Goal: Browse casually: Explore the website without a specific task or goal

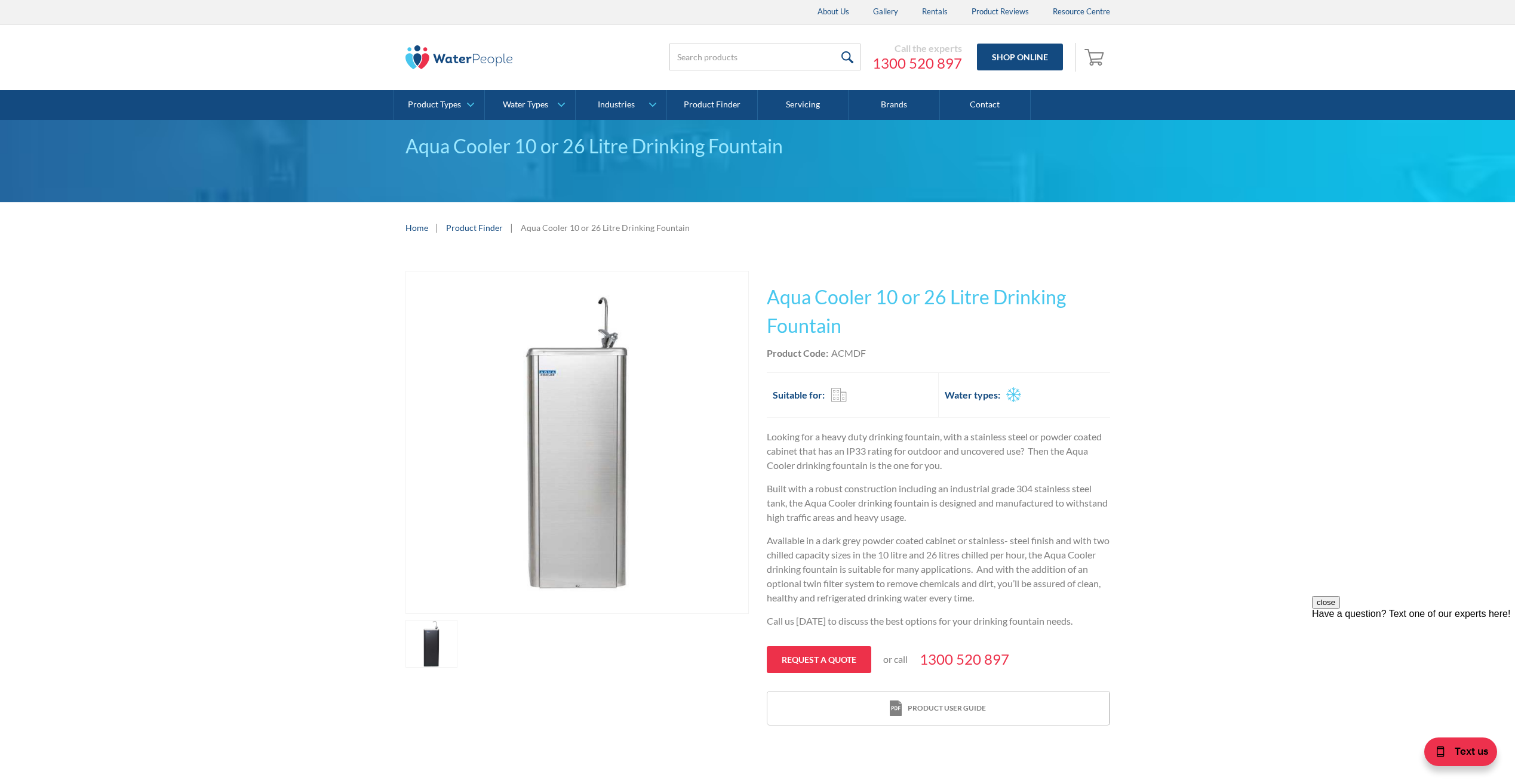
click at [449, 648] on link "open lightbox" at bounding box center [432, 644] width 53 height 48
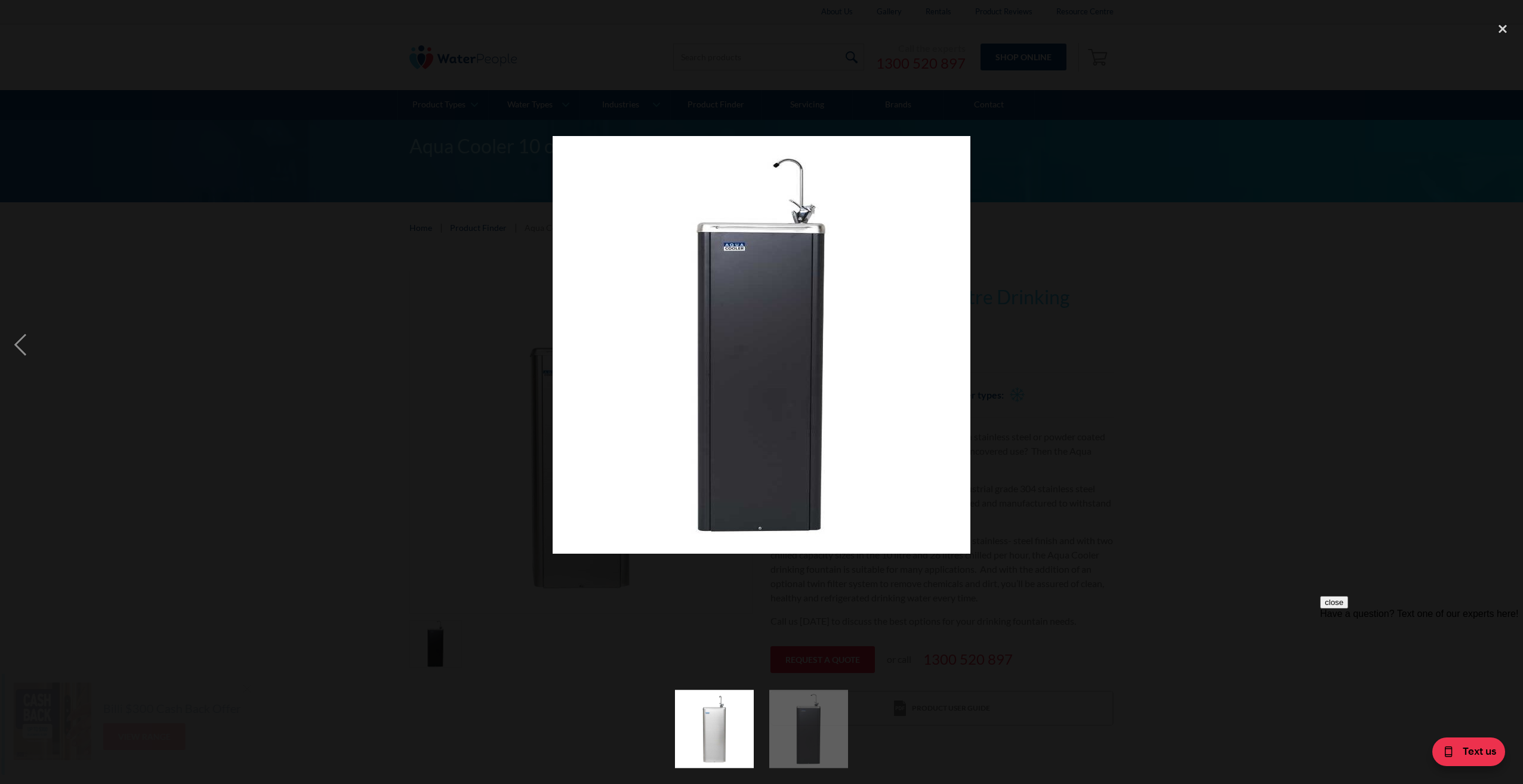
click at [705, 731] on img "show item 1 of 2" at bounding box center [714, 729] width 78 height 78
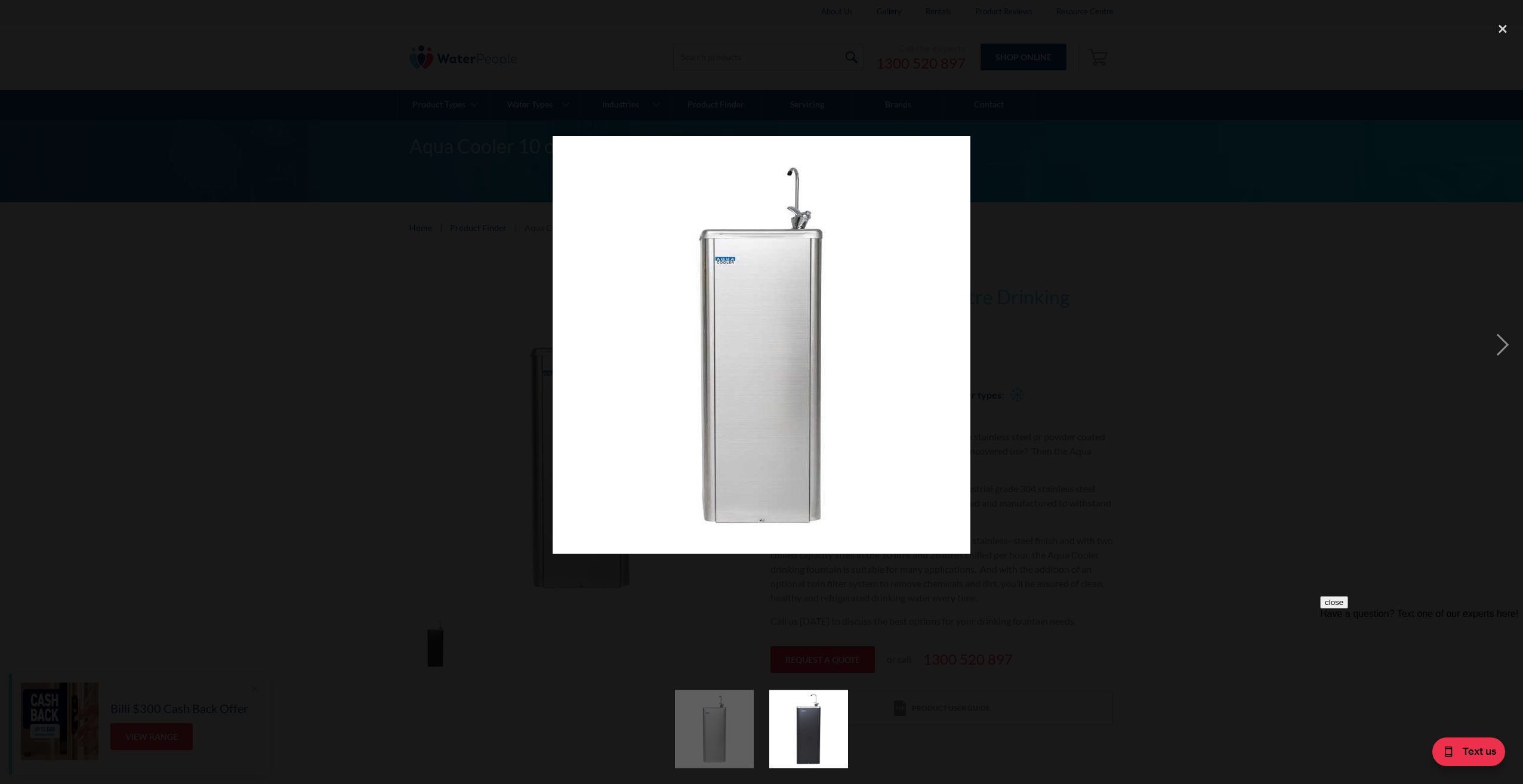
click at [819, 732] on img "show item 2 of 2" at bounding box center [809, 729] width 78 height 78
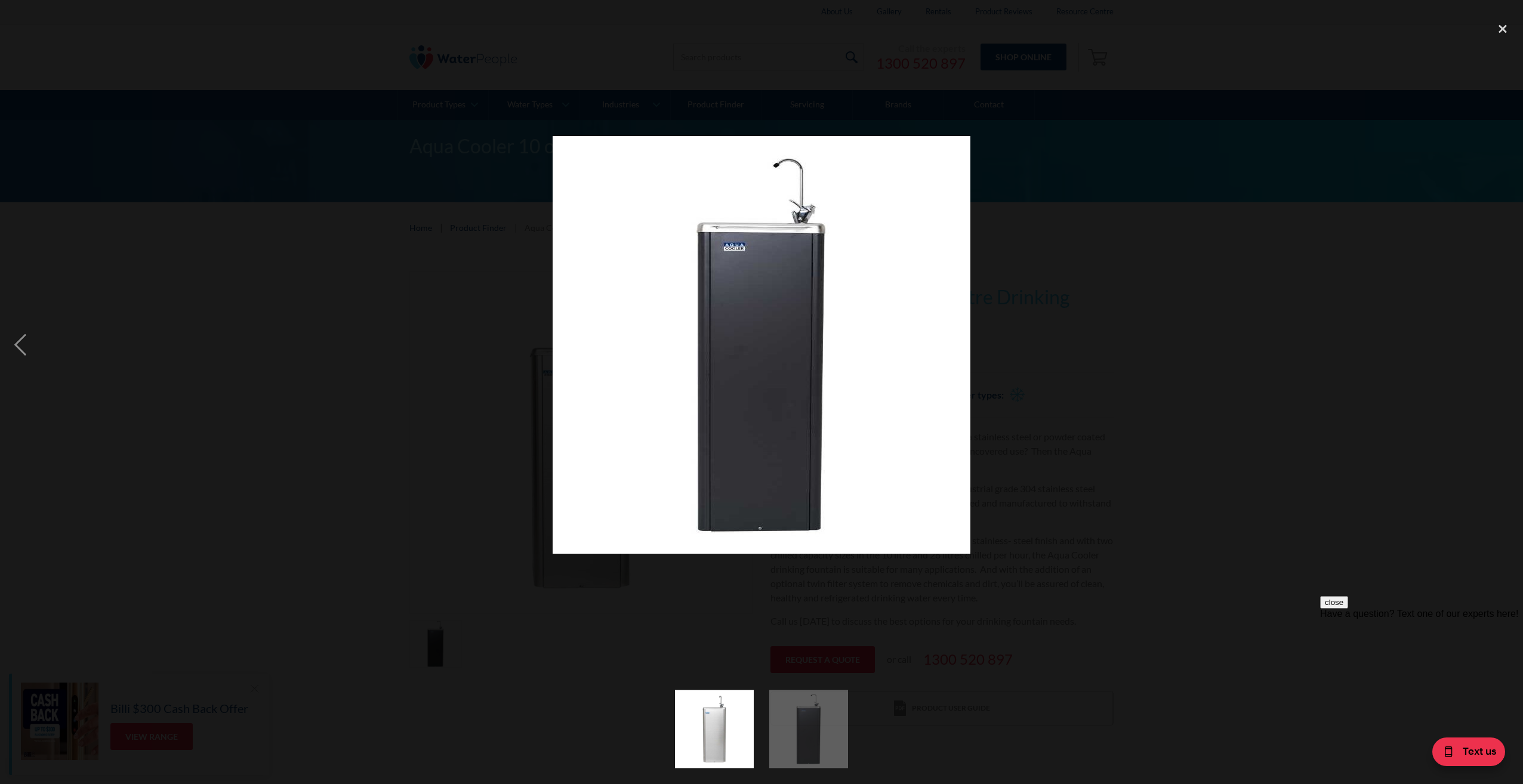
click at [711, 736] on img "show item 1 of 2" at bounding box center [714, 729] width 78 height 78
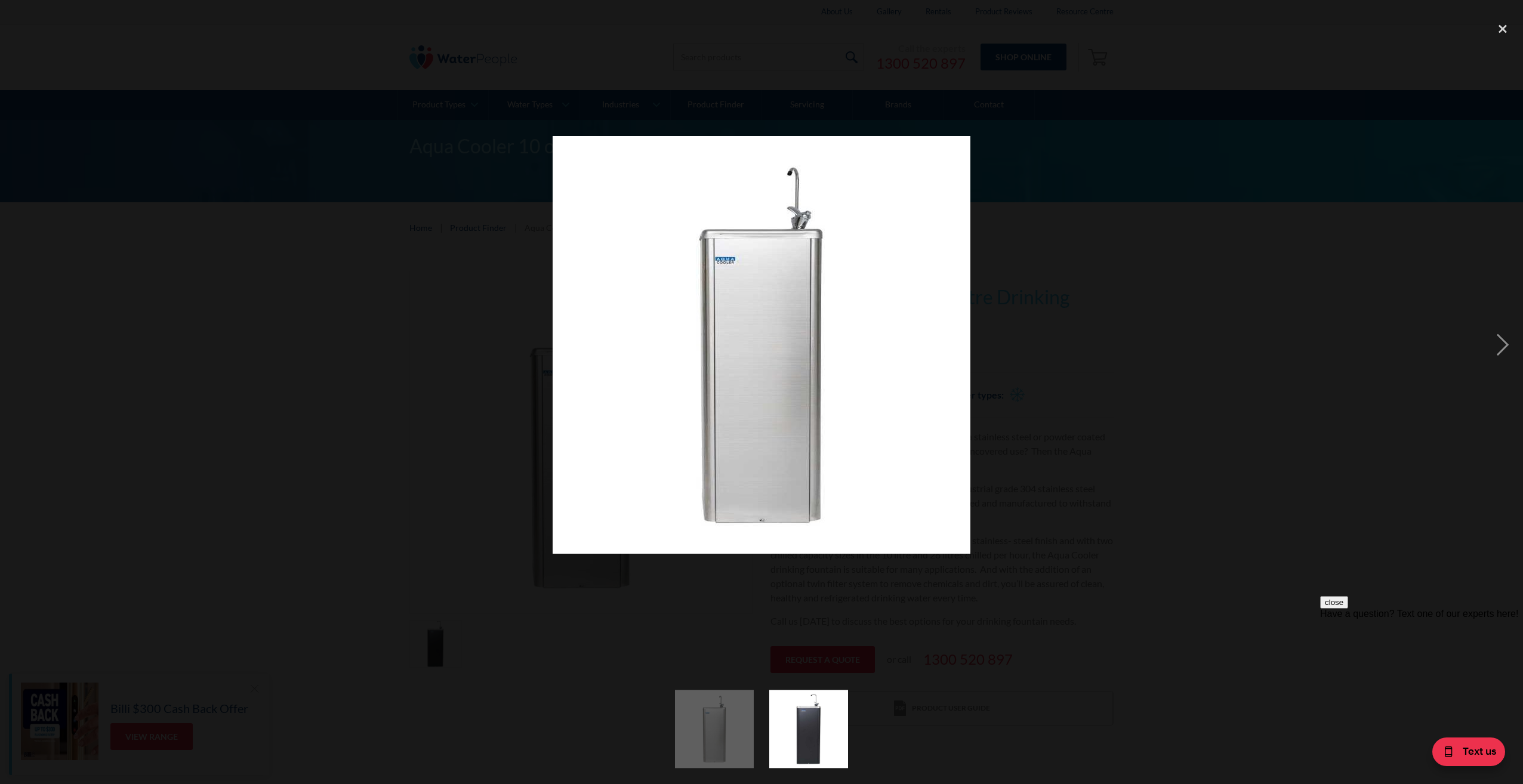
click at [781, 730] on img "show item 2 of 2" at bounding box center [809, 729] width 78 height 78
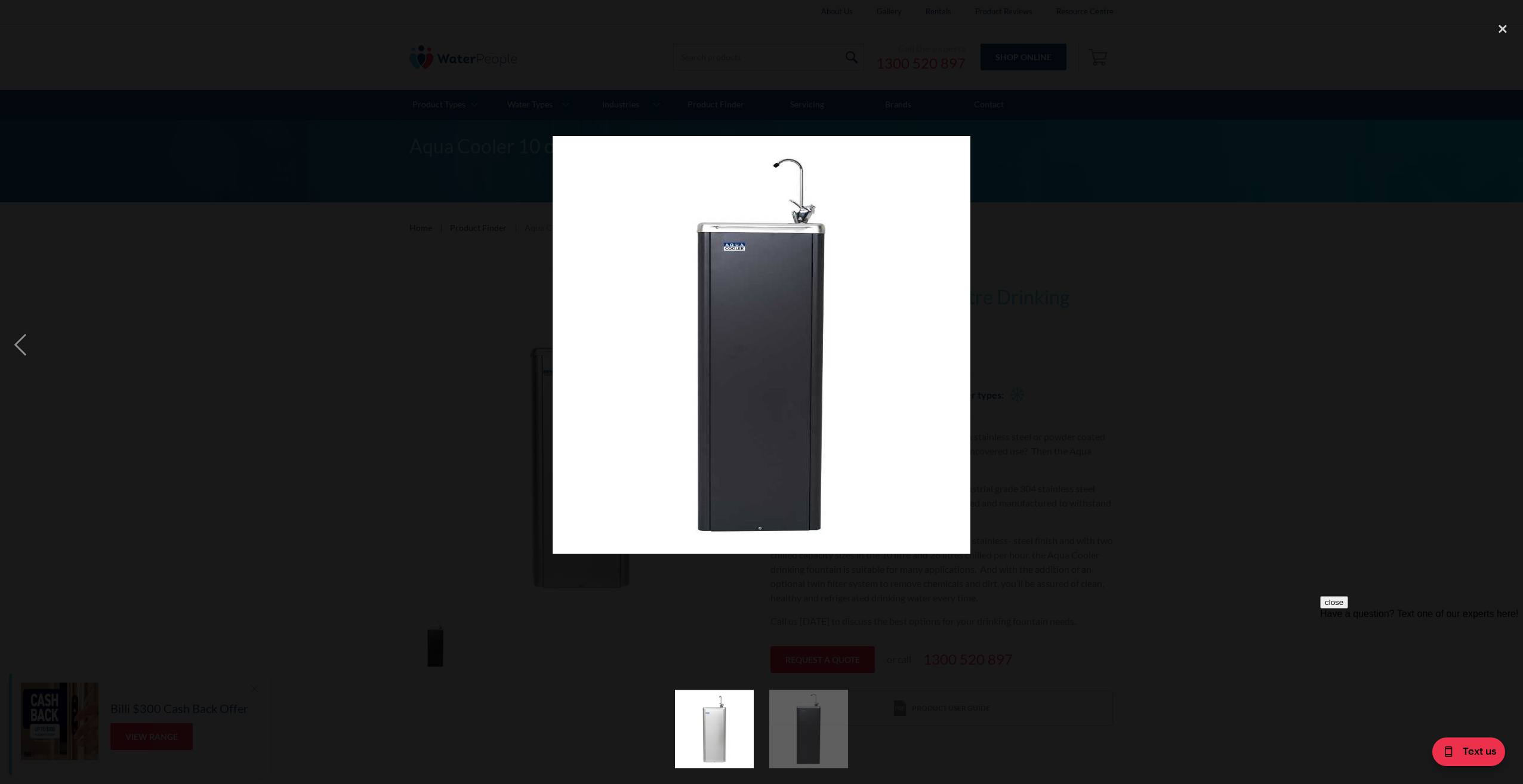
click at [673, 733] on div "show item 1 of 2" at bounding box center [714, 729] width 94 height 110
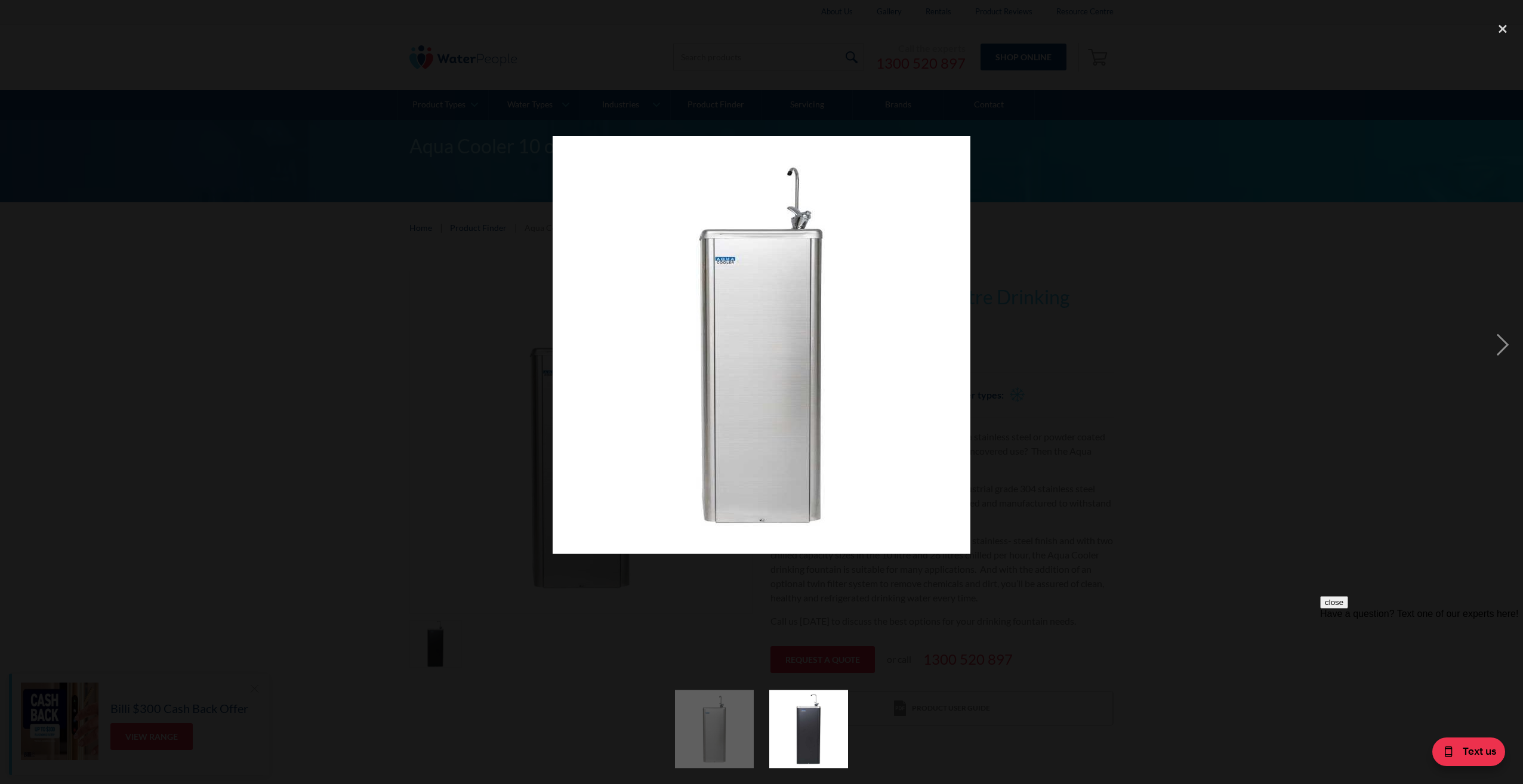
click at [682, 728] on img "show item 1 of 2" at bounding box center [714, 729] width 78 height 78
click at [789, 719] on img "show item 2 of 2" at bounding box center [809, 729] width 78 height 78
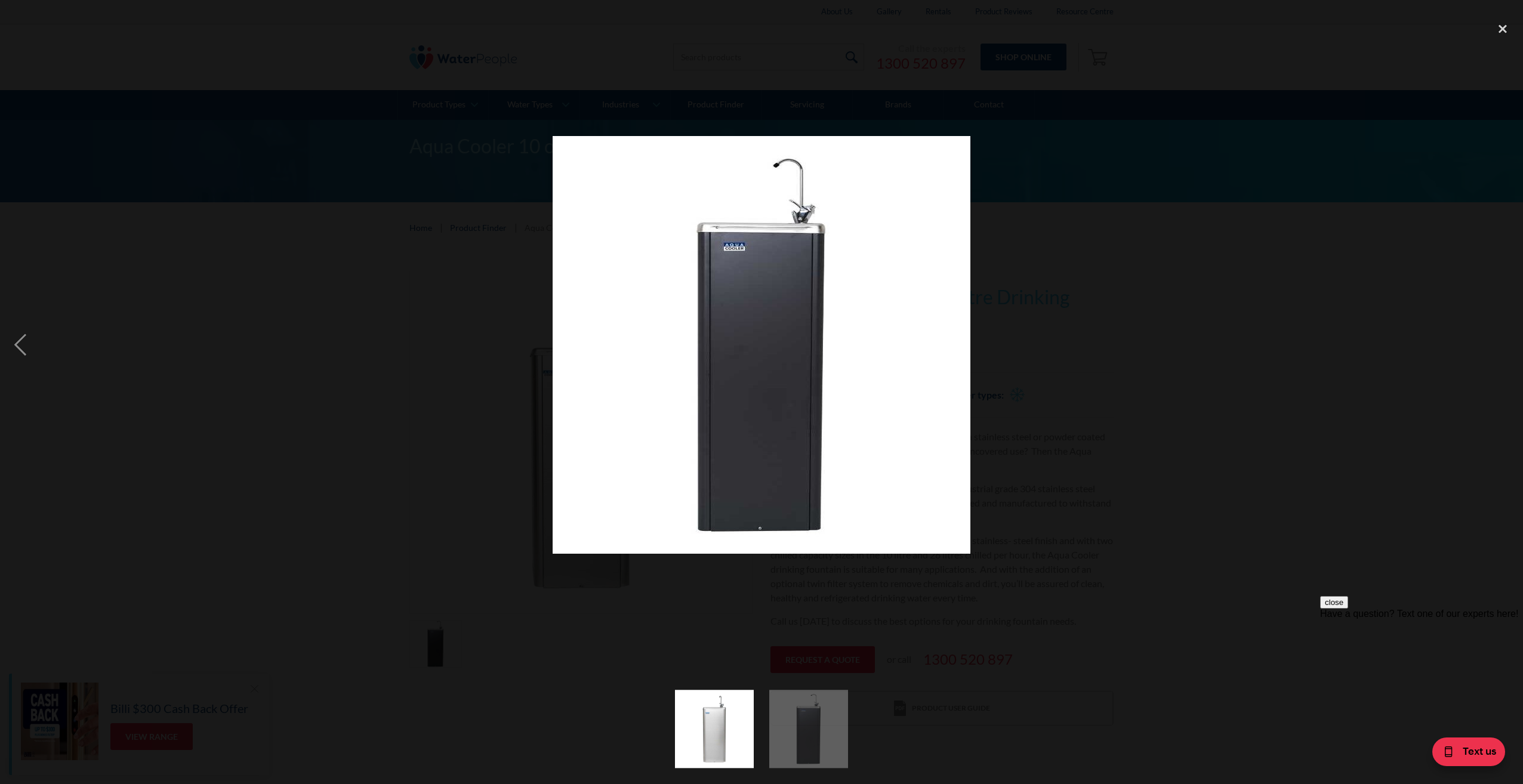
click at [759, 724] on div "show item 1 of 2" at bounding box center [714, 729] width 94 height 110
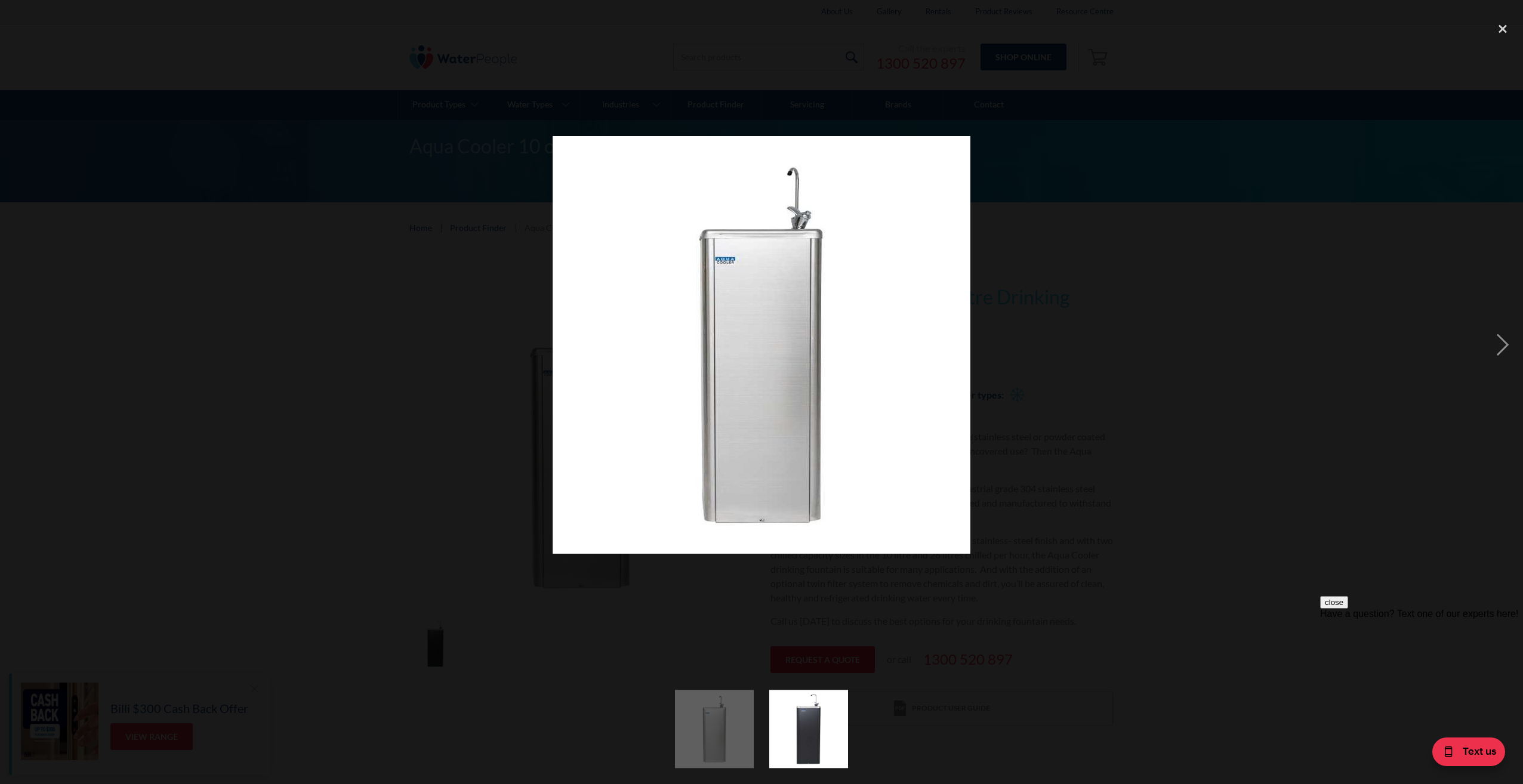
click at [706, 720] on img "show item 1 of 2" at bounding box center [714, 729] width 78 height 78
click at [733, 739] on img "show item 1 of 2" at bounding box center [714, 729] width 78 height 78
click at [822, 733] on img "show item 2 of 2" at bounding box center [809, 729] width 78 height 78
